Goal: Information Seeking & Learning: Learn about a topic

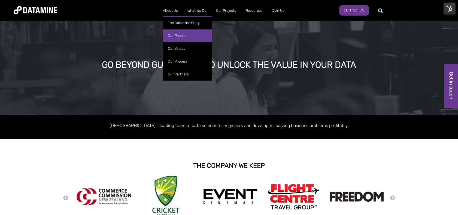
click at [183, 30] on link "Our People" at bounding box center [187, 35] width 49 height 13
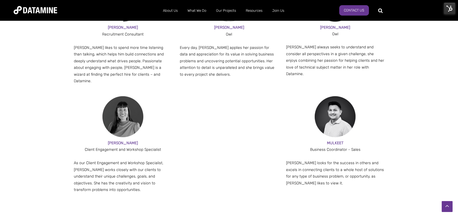
scroll to position [646, 0]
click at [448, 9] on img at bounding box center [449, 8] width 11 height 11
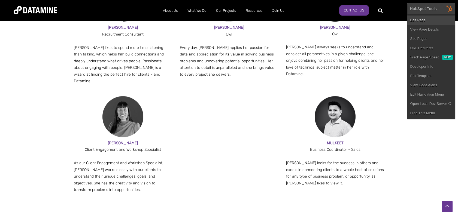
click at [422, 20] on link "Edit Page" at bounding box center [432, 20] width 48 height 9
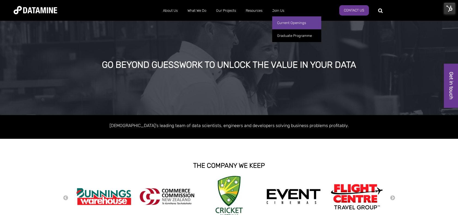
click at [293, 25] on link "Current Openings" at bounding box center [296, 22] width 49 height 13
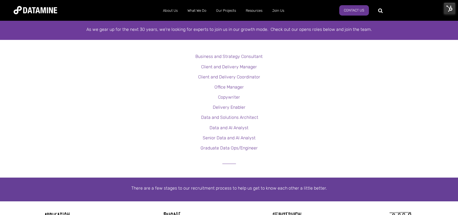
scroll to position [133, 0]
